Goal: Task Accomplishment & Management: Manage account settings

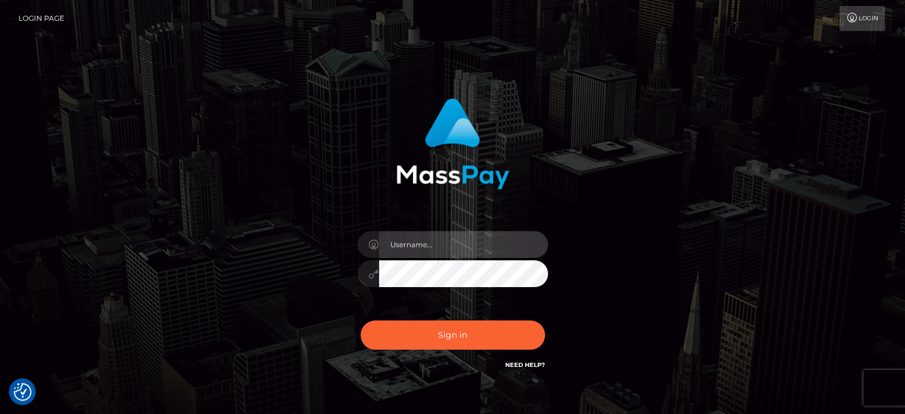
type input "[PERSON_NAME][URL]"
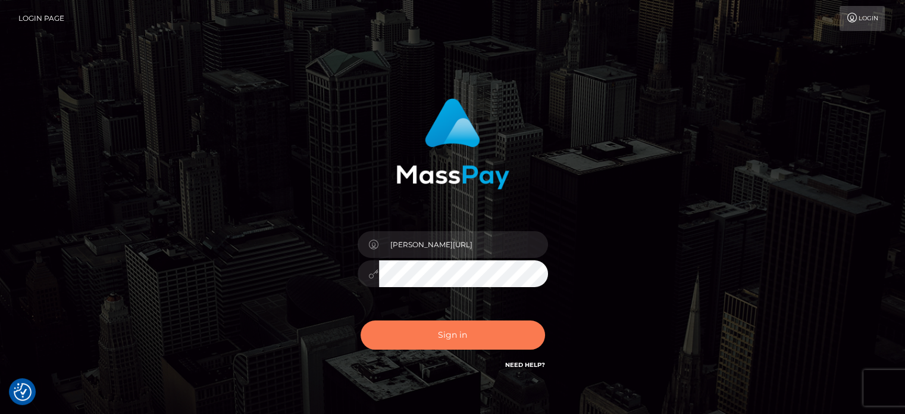
click at [481, 335] on button "Sign in" at bounding box center [453, 334] width 185 height 29
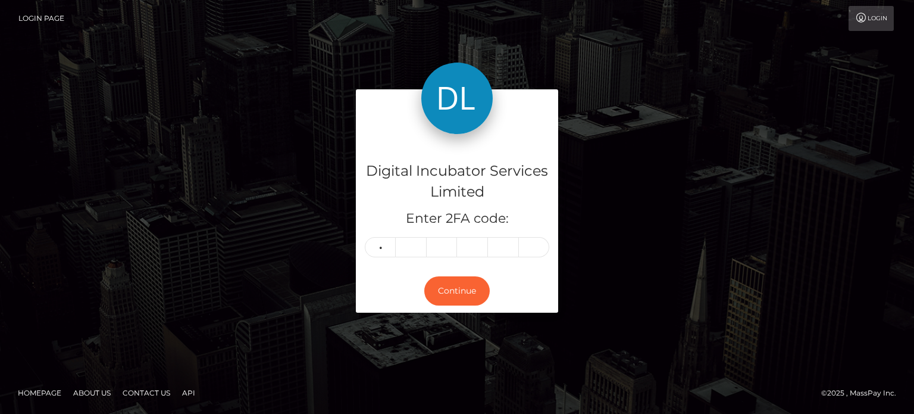
type input "0"
type input "1"
type input "9"
type input "6"
type input "9"
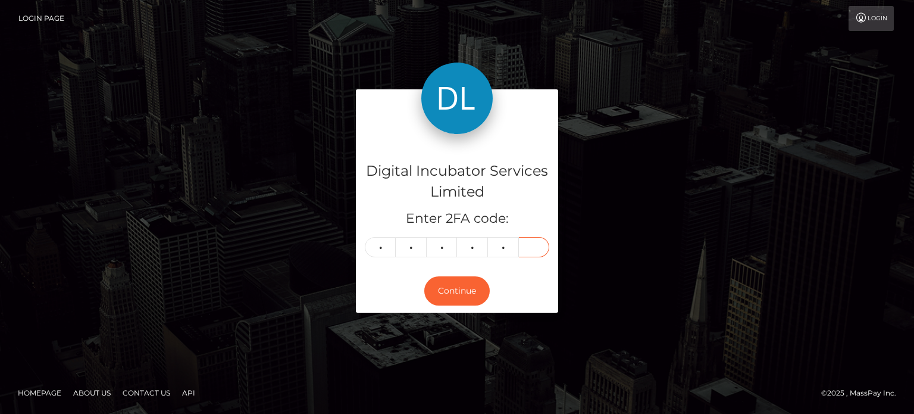
type input "3"
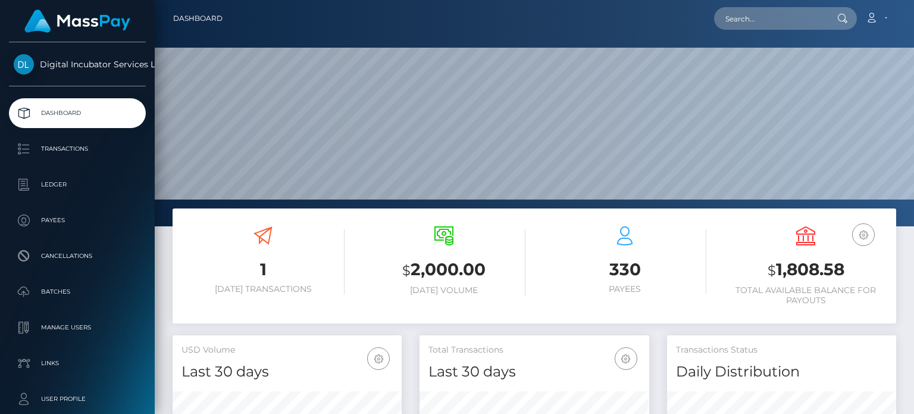
scroll to position [211, 229]
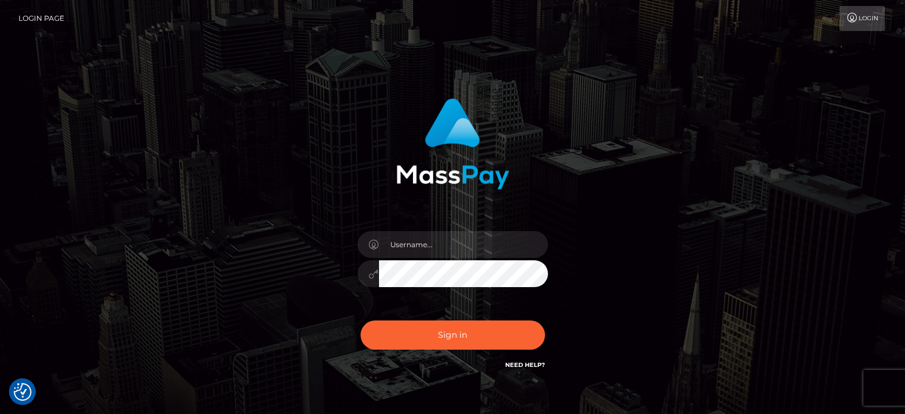
checkbox input "true"
